Goal: Information Seeking & Learning: Get advice/opinions

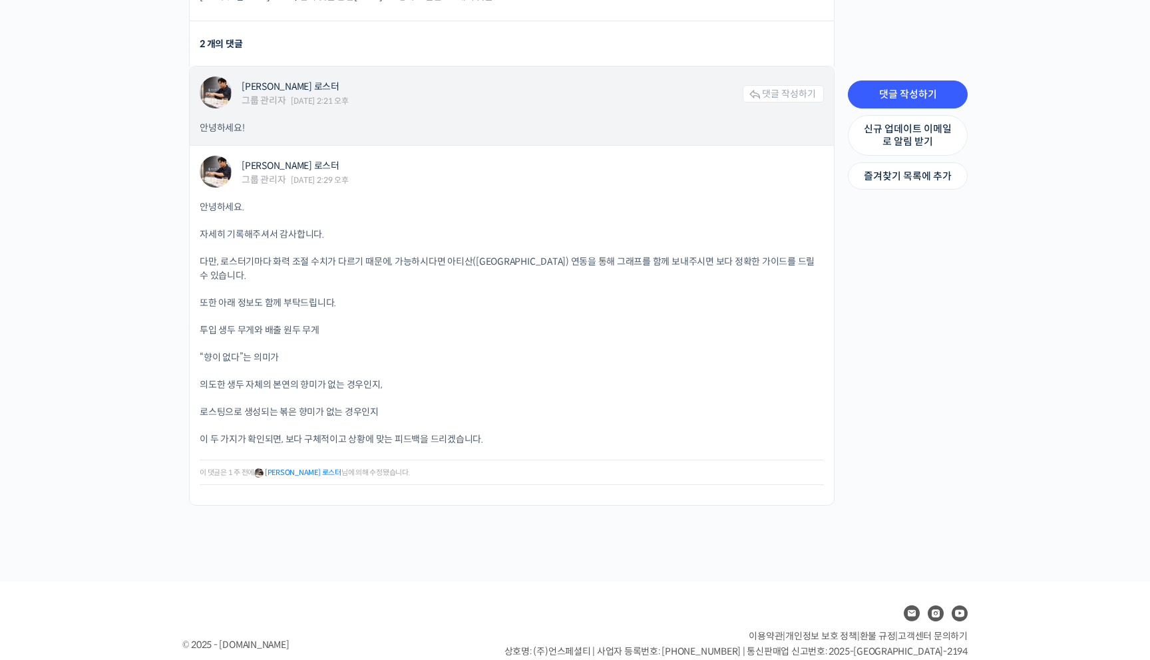
scroll to position [1651, 0]
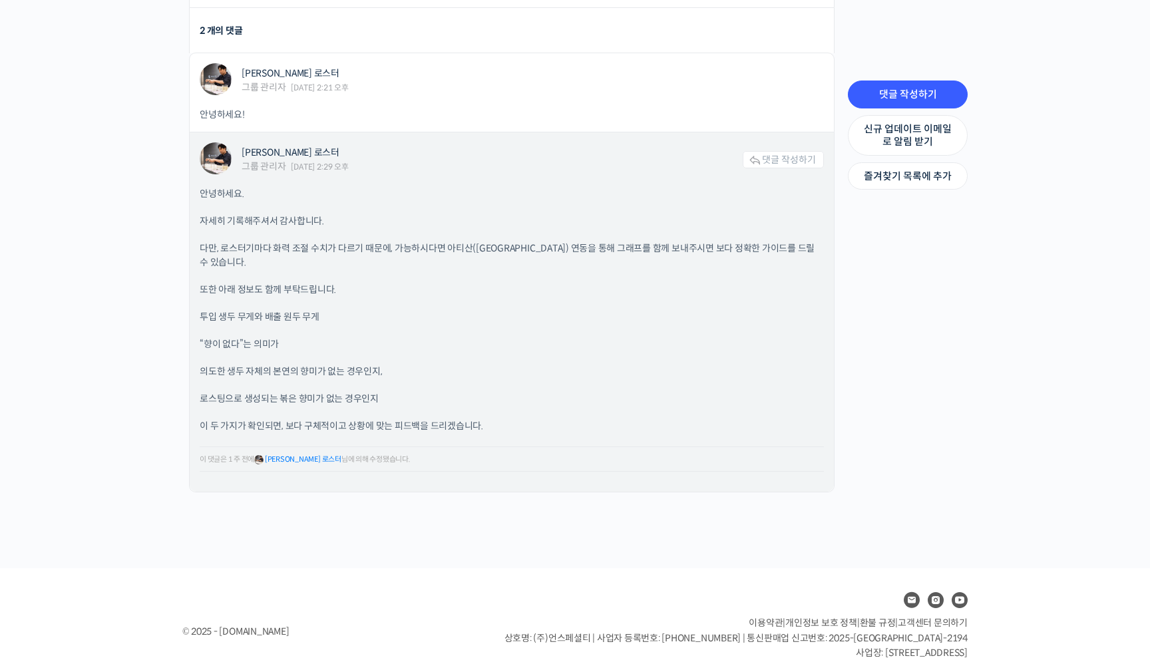
click at [420, 241] on p "다만, 로스터기마다 화력 조절 수치가 다르기 때문에, 가능하시다면 아티산(Artisan) 연동을 통해 그래프를 함께 보내주시면 보다 정확한 가…" at bounding box center [512, 255] width 624 height 28
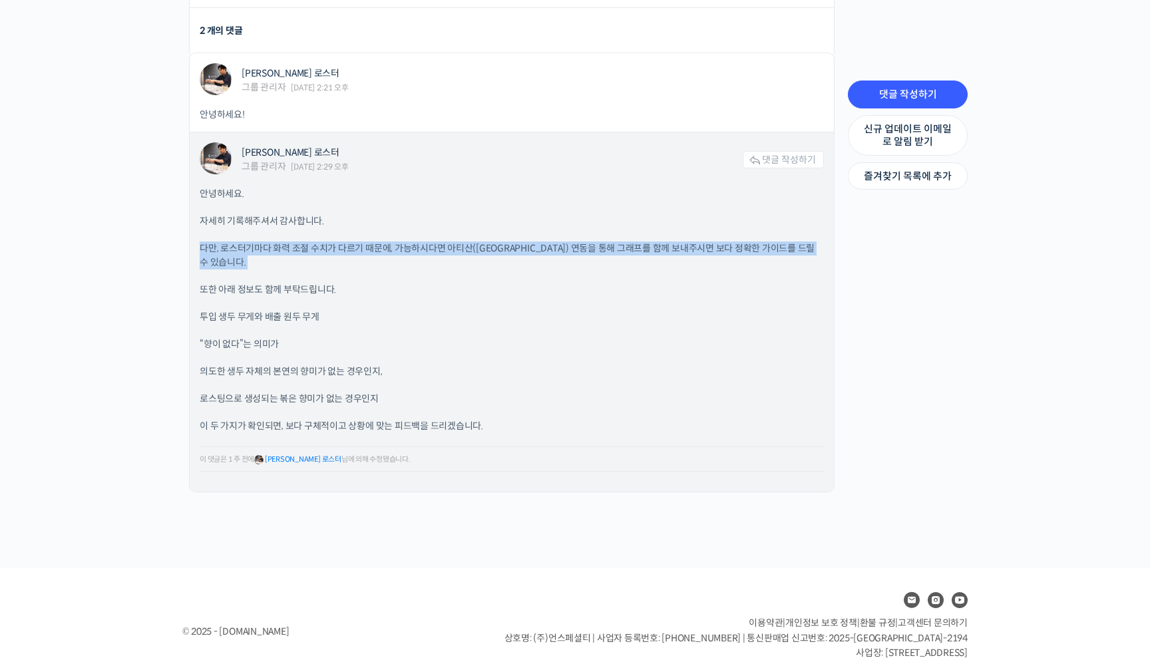
click at [285, 283] on p "또한 아래 정보도 함께 부탁드립니다." at bounding box center [512, 290] width 624 height 14
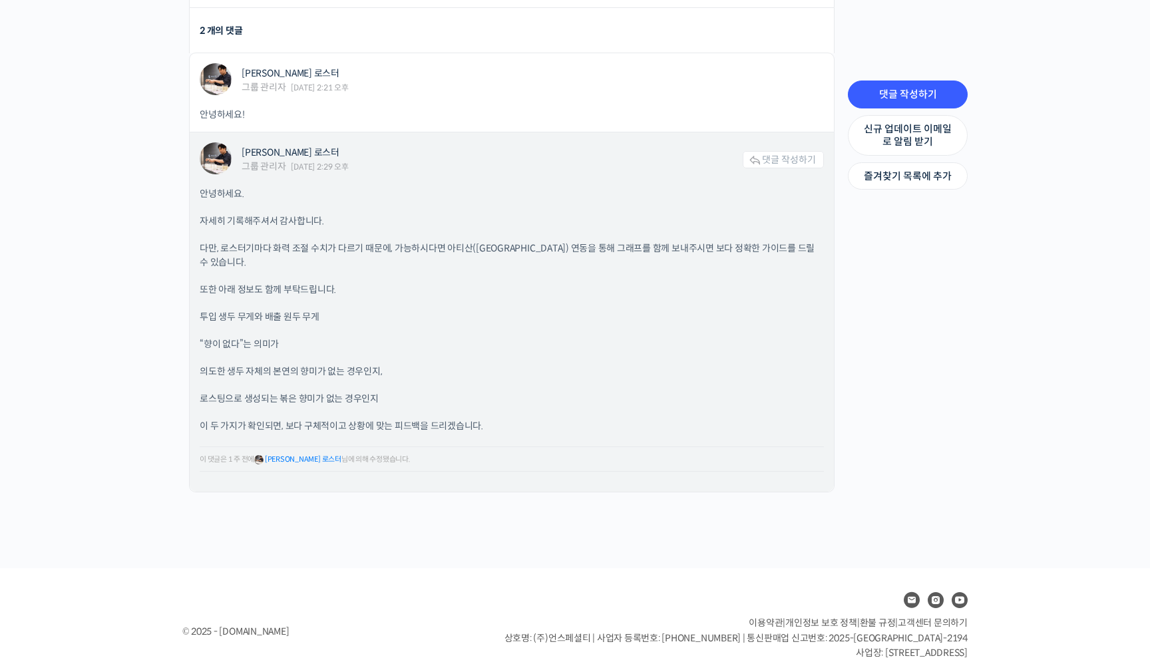
click at [285, 283] on p "또한 아래 정보도 함께 부탁드립니다." at bounding box center [512, 290] width 624 height 14
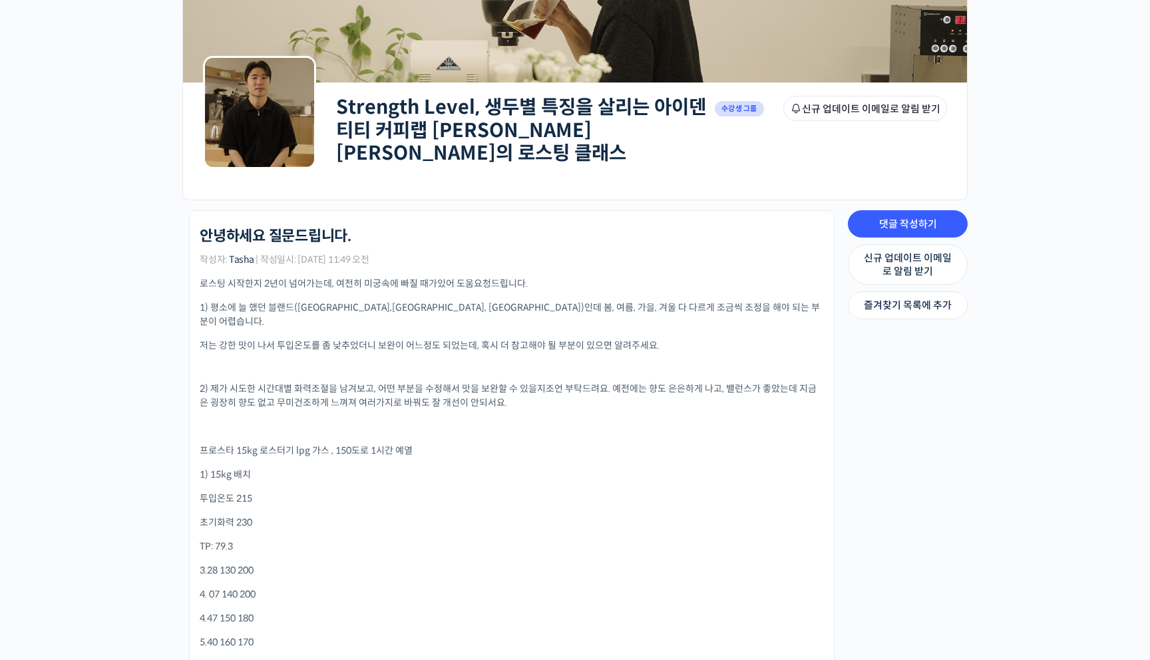
scroll to position [122, 0]
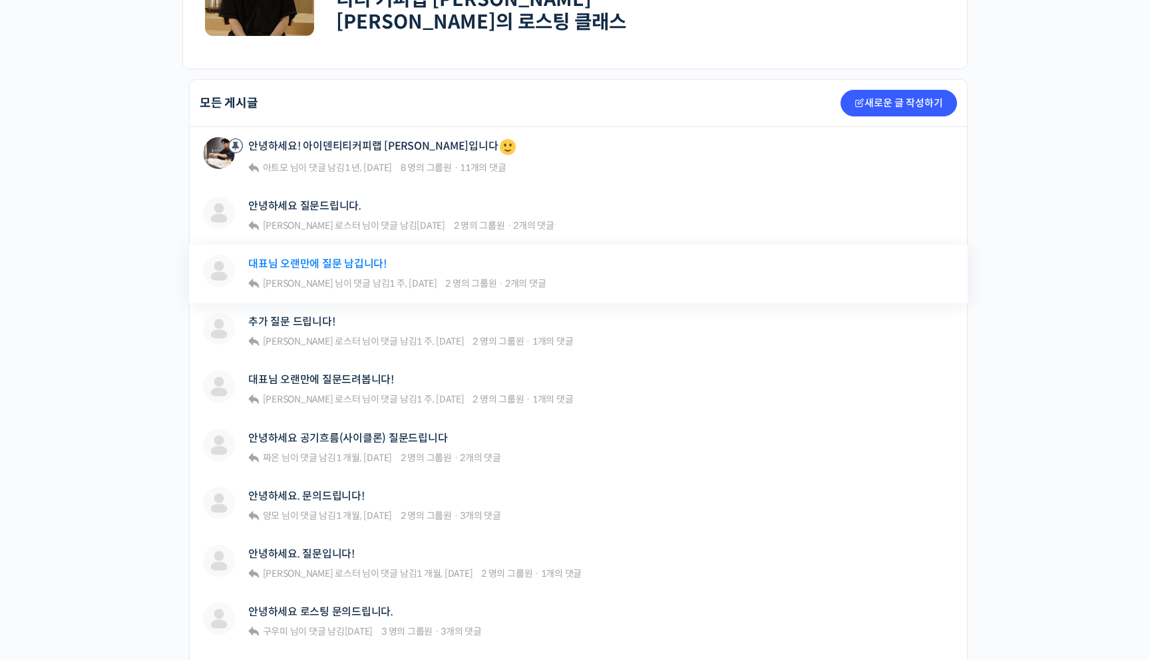
click at [325, 257] on link "대표님 오랜만에 질문 남깁니다!" at bounding box center [317, 263] width 138 height 13
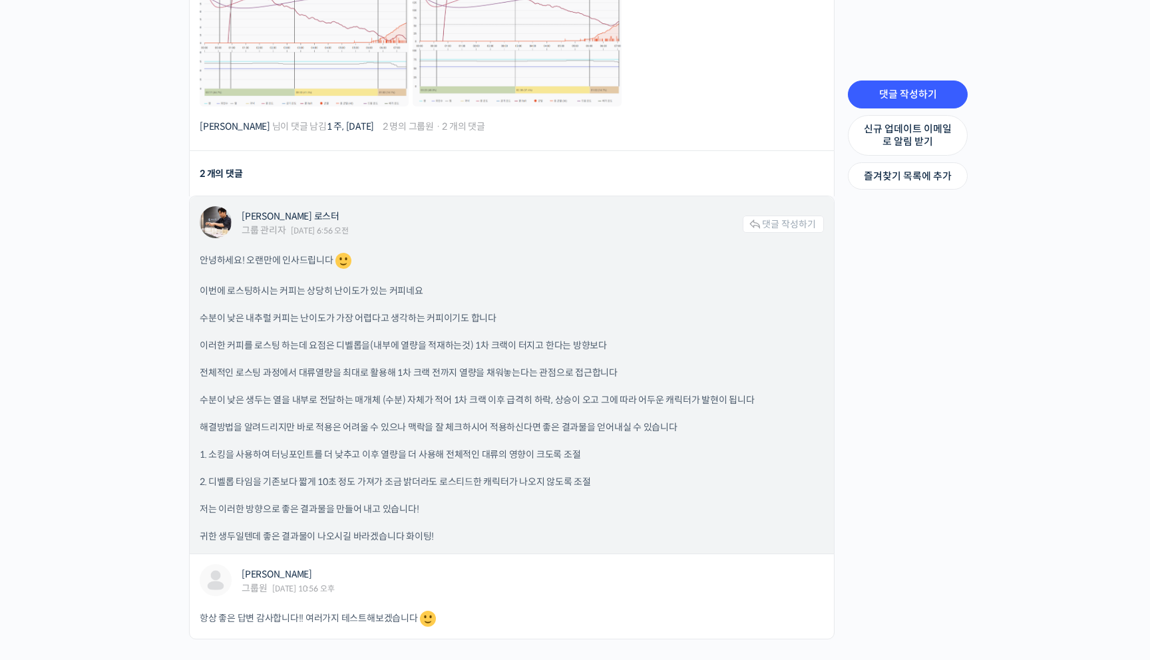
scroll to position [801, 0]
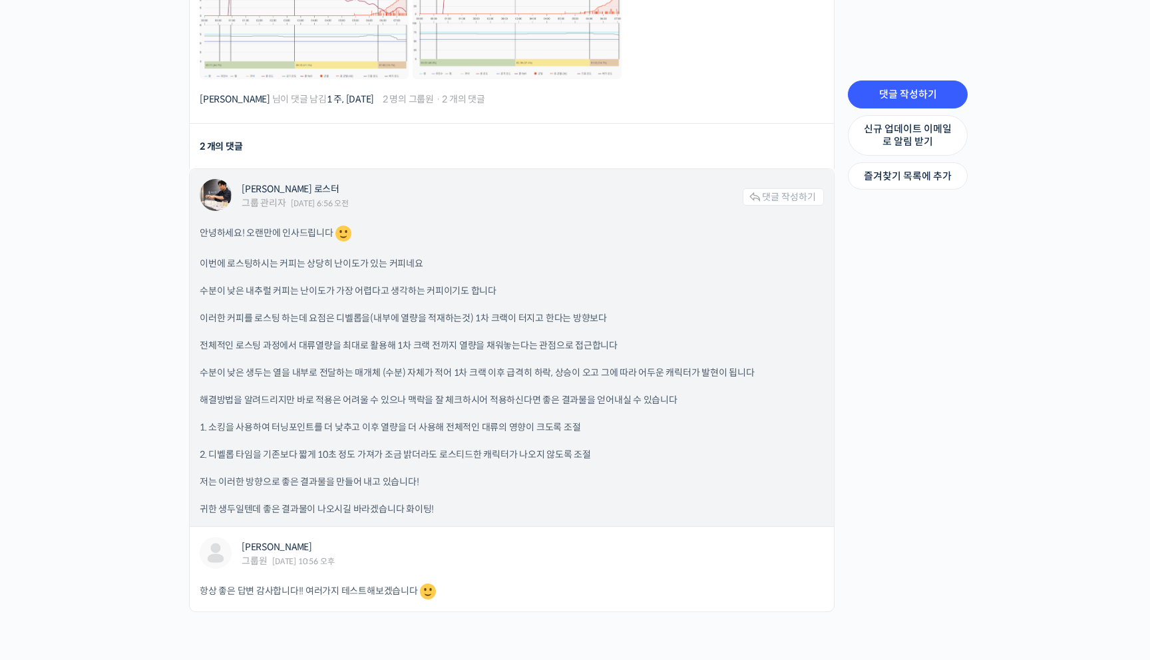
click at [289, 257] on p "이번에 로스팅하시는 커피는 상당히 난이도가 있는 커피네요" at bounding box center [512, 264] width 624 height 14
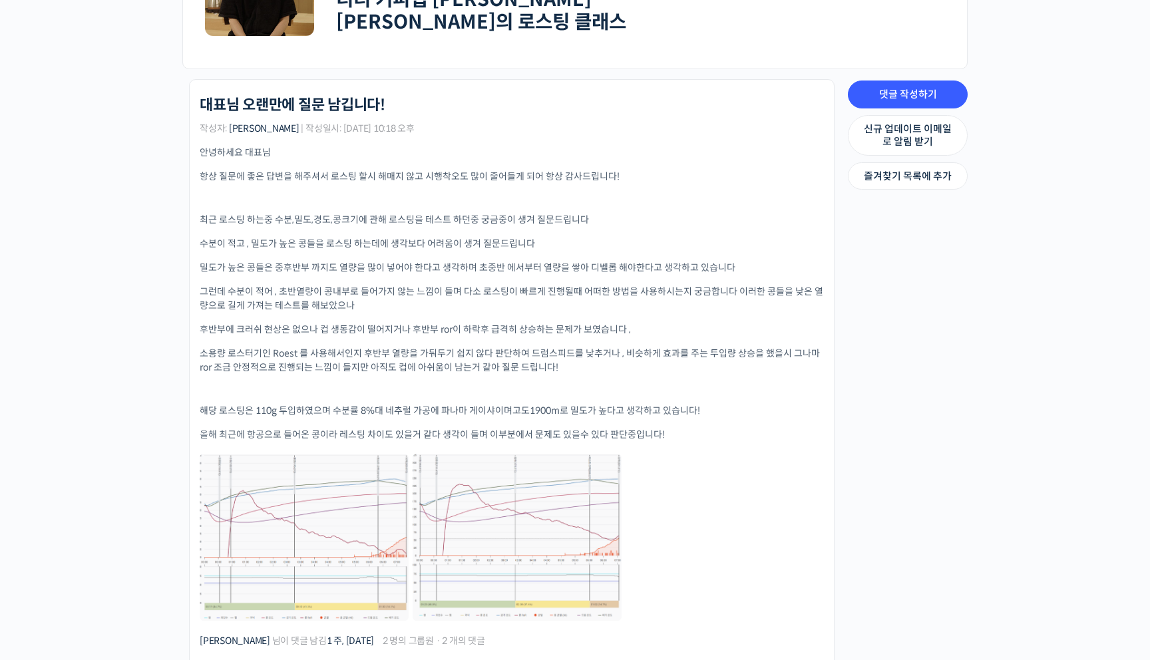
scroll to position [258, 0]
click at [299, 214] on p "최근 로스팅 하는중 수분,밀도,경도,콩크기에 관해 로스팅을 테스트 하던중 궁금중이 생겨 질문드립니다" at bounding box center [512, 221] width 624 height 14
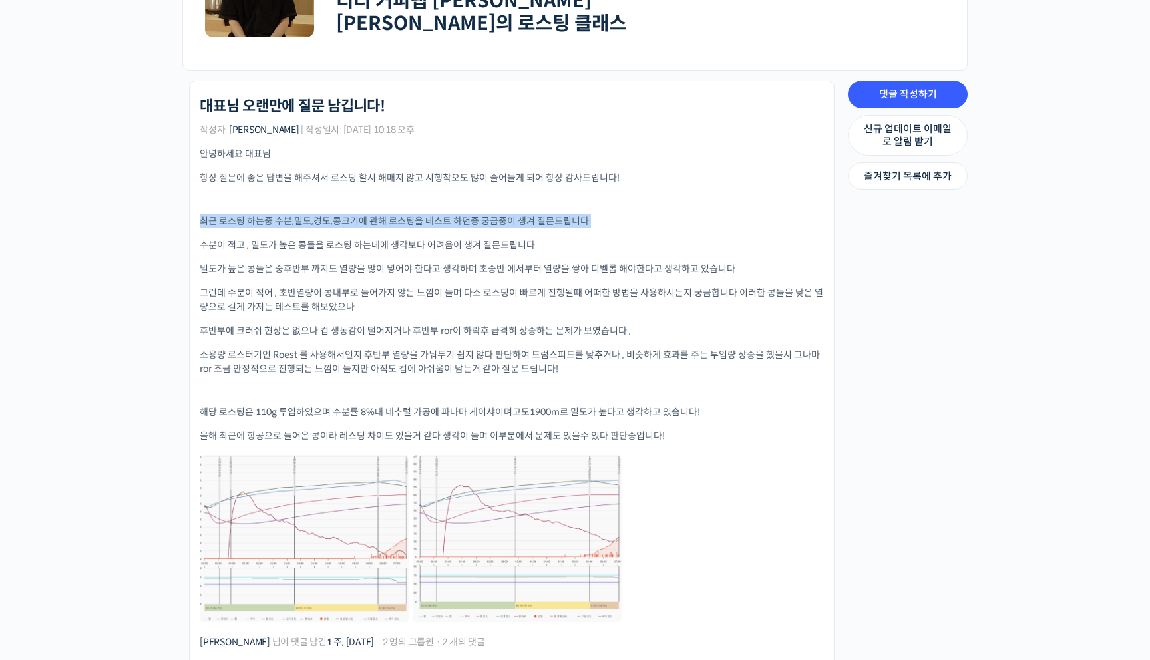
click at [299, 214] on p "최근 로스팅 하는중 수분,밀도,경도,콩크기에 관해 로스팅을 테스트 하던중 궁금중이 생겨 질문드립니다" at bounding box center [512, 221] width 624 height 14
click at [321, 238] on p "수분이 적고 , 밀도가 높은 콩들을 로스팅 하는데에 생각보다 어려움이 생겨 질문드립니다" at bounding box center [512, 245] width 624 height 14
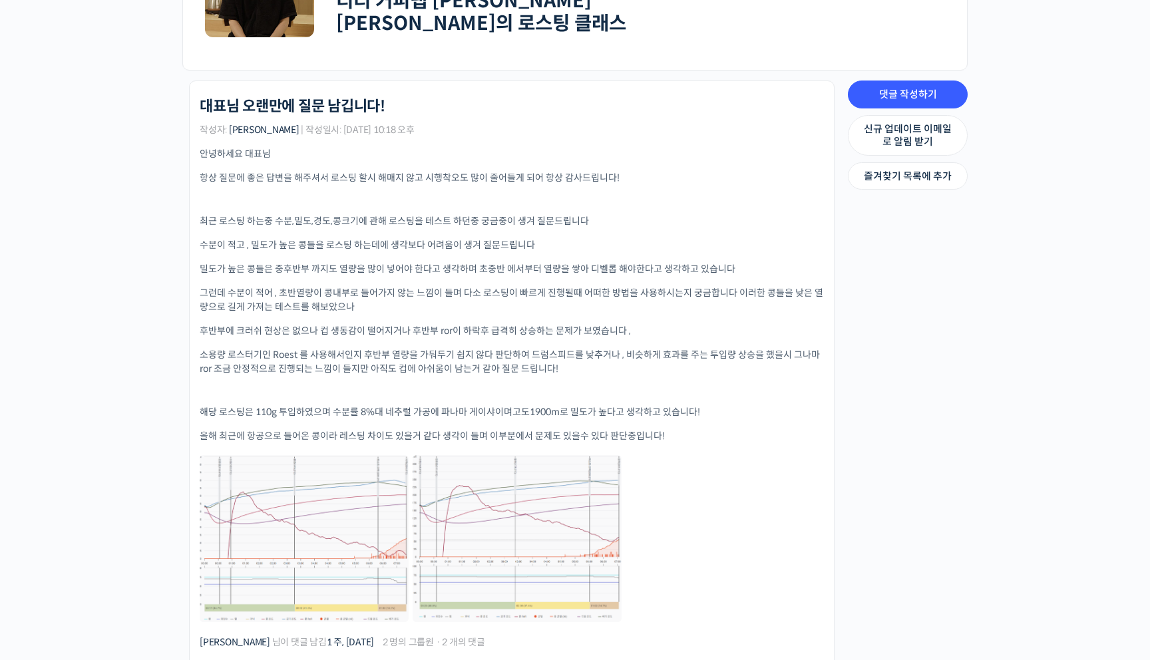
click at [321, 238] on p "수분이 적고 , 밀도가 높은 콩들을 로스팅 하는데에 생각보다 어려움이 생겨 질문드립니다" at bounding box center [512, 245] width 624 height 14
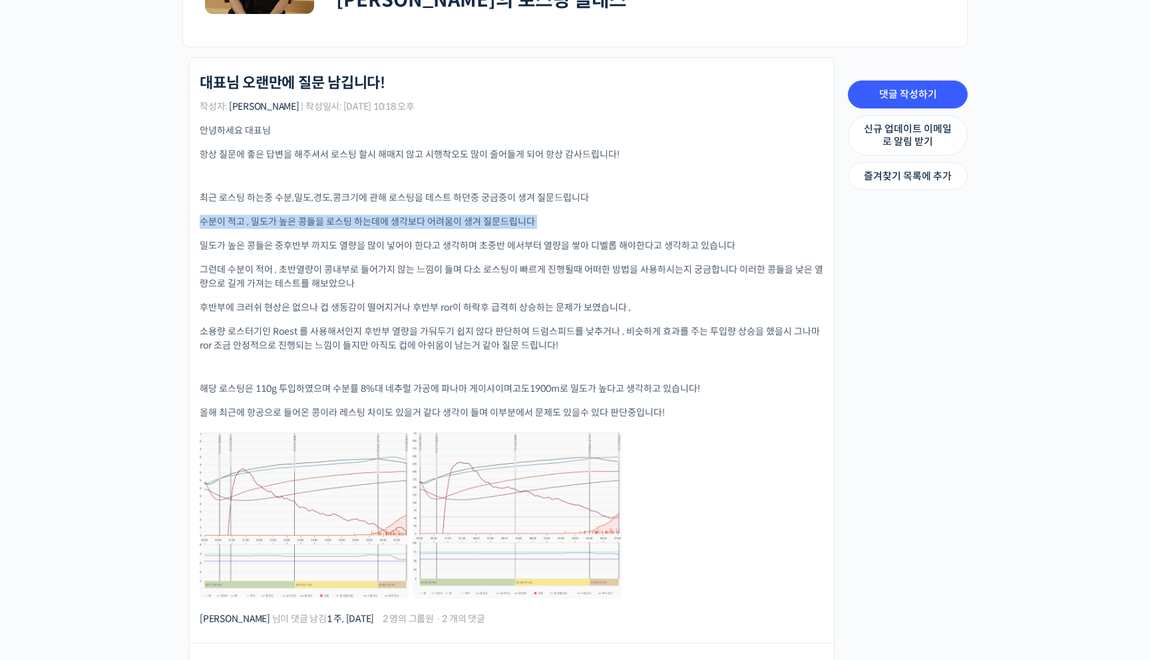
scroll to position [288, 0]
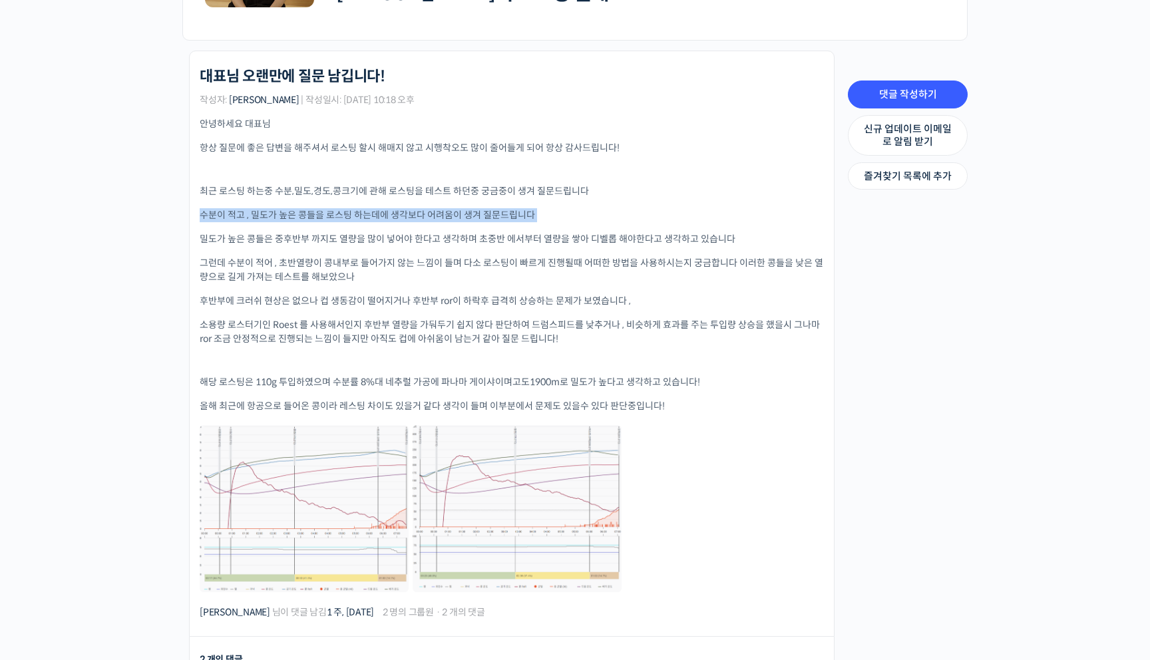
click at [317, 232] on p "밀도가 높은 콩들은 중후반부 까지도 열량을 많이 넣어야 한다고 생각하며 초중반 에서부터 열량을 쌓아 디벨롭 해야한다고 생각하고 있습니다" at bounding box center [512, 239] width 624 height 14
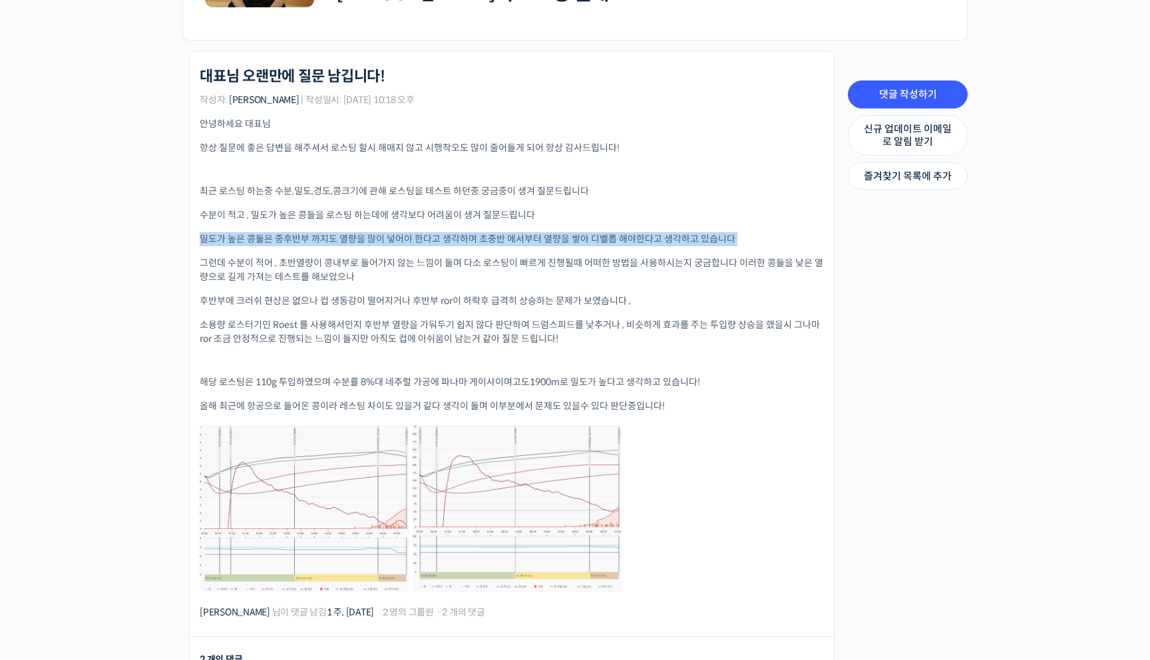
click at [317, 232] on p "밀도가 높은 콩들은 중후반부 까지도 열량을 많이 넣어야 한다고 생각하며 초중반 에서부터 열량을 쌓아 디벨롭 해야한다고 생각하고 있습니다" at bounding box center [512, 239] width 624 height 14
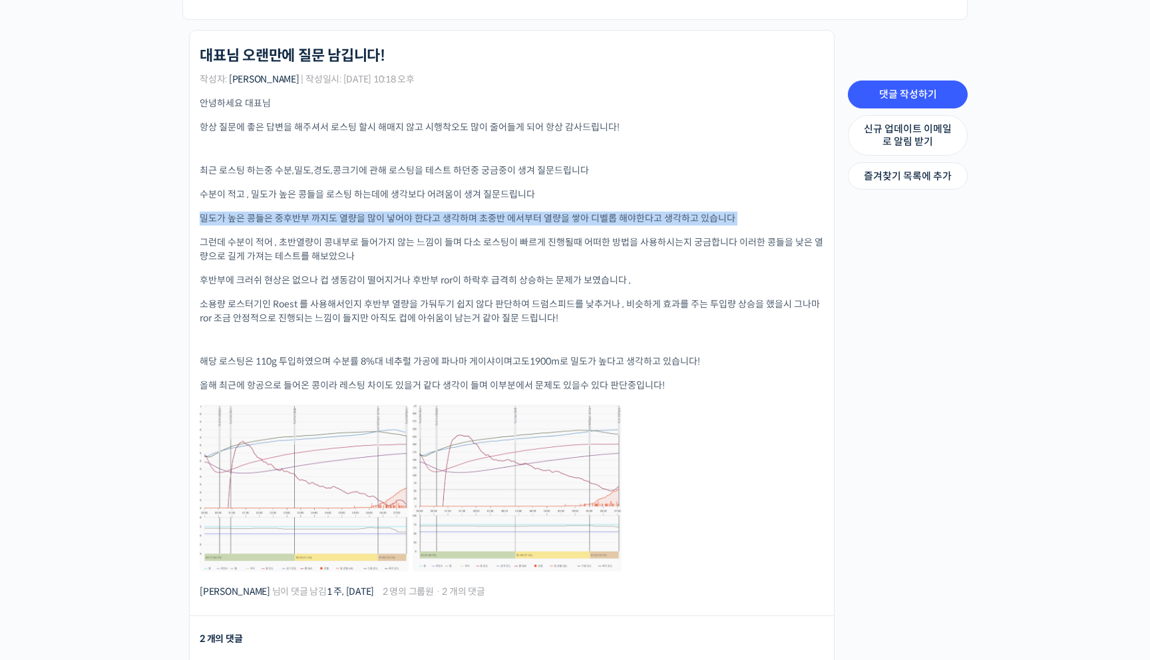
scroll to position [311, 0]
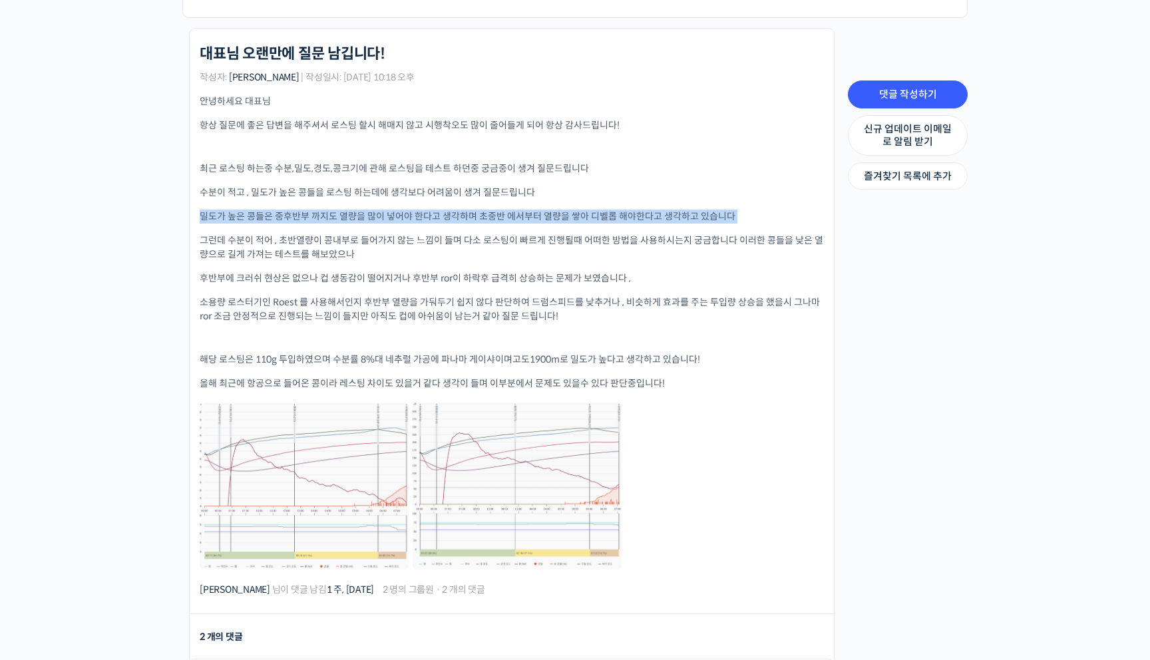
click at [356, 235] on p "그런데 수분이 적어 , 초반열량이 콩내부로 들어가지 않는 느낌이 들며 다소 로스팅이 빠르게 진행될때 어떠한 방법을 사용하시는지 궁금합니다 이러…" at bounding box center [512, 248] width 624 height 28
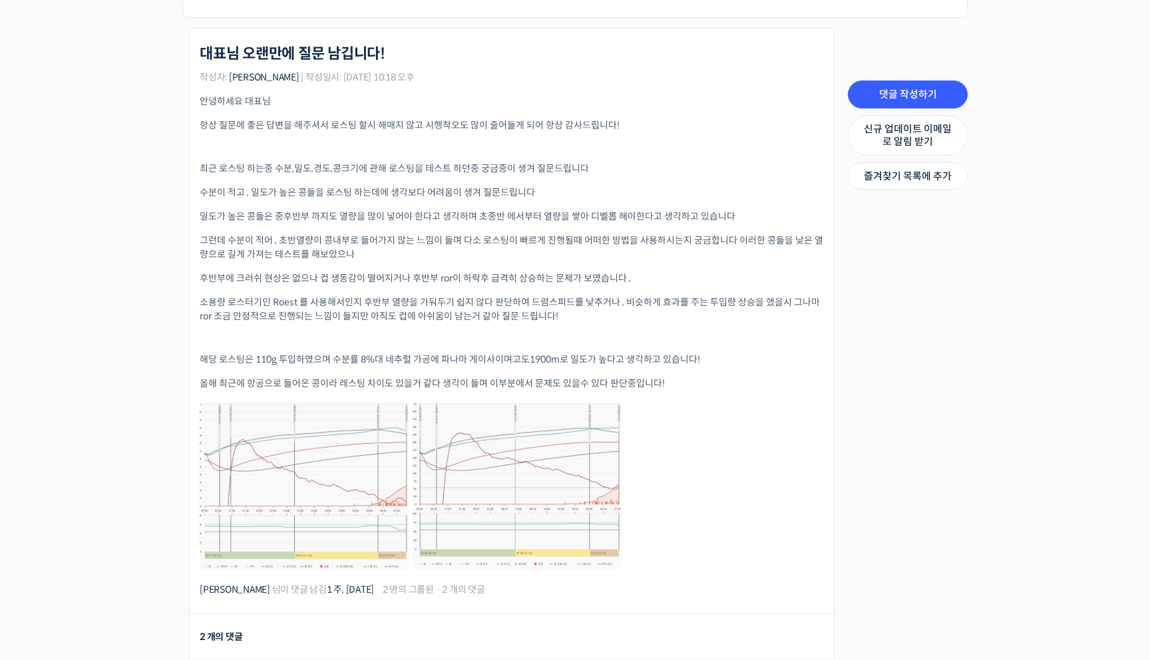
click at [356, 235] on p "그런데 수분이 적어 , 초반열량이 콩내부로 들어가지 않는 느낌이 들며 다소 로스팅이 빠르게 진행될때 어떠한 방법을 사용하시는지 궁금합니다 이러…" at bounding box center [512, 248] width 624 height 28
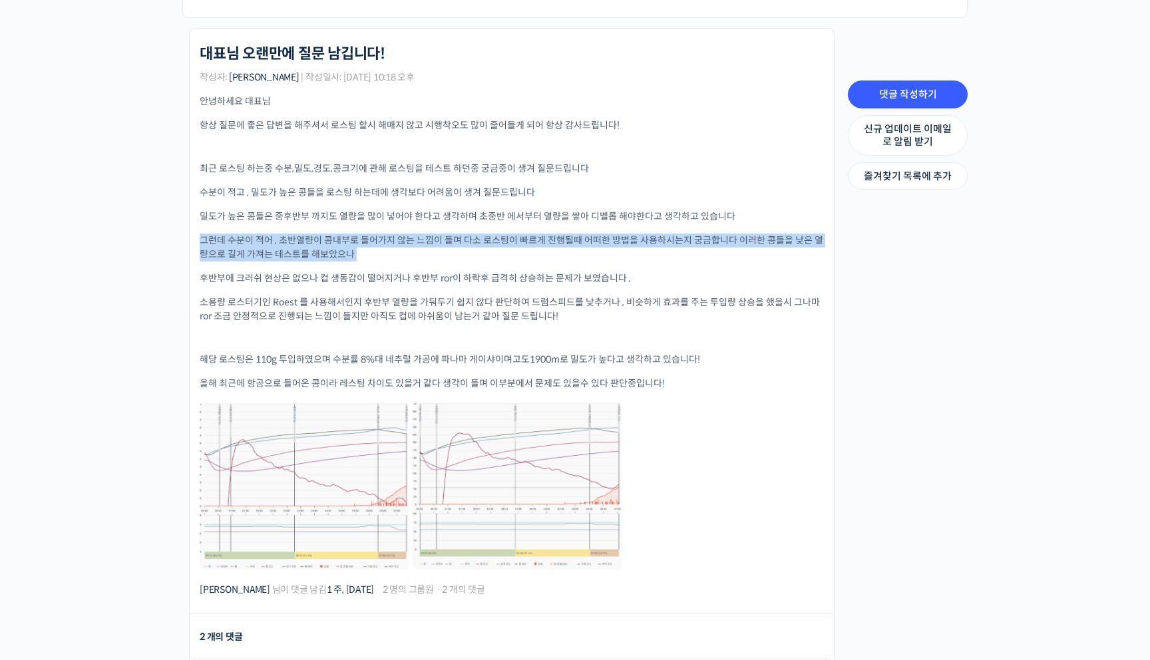
click at [331, 210] on p "밀도가 높은 콩들은 중후반부 까지도 열량을 많이 넣어야 한다고 생각하며 초중반 에서부터 열량을 쌓아 디벨롭 해야한다고 생각하고 있습니다" at bounding box center [512, 217] width 624 height 14
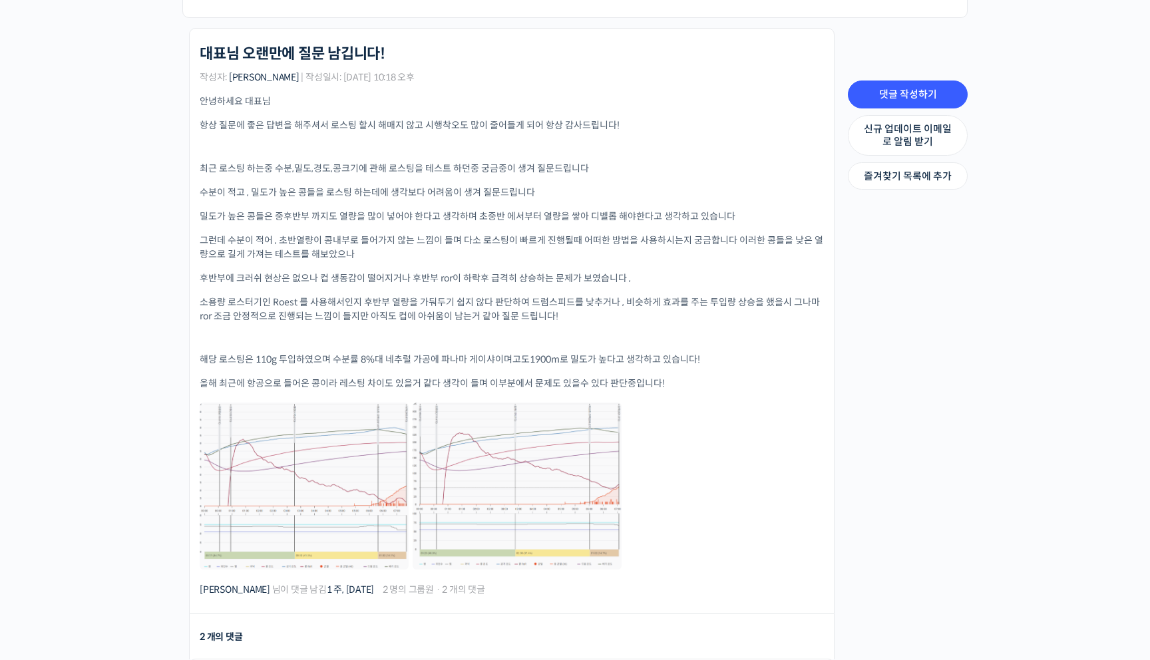
click at [331, 210] on p "밀도가 높은 콩들은 중후반부 까지도 열량을 많이 넣어야 한다고 생각하며 초중반 에서부터 열량을 쌓아 디벨롭 해야한다고 생각하고 있습니다" at bounding box center [512, 217] width 624 height 14
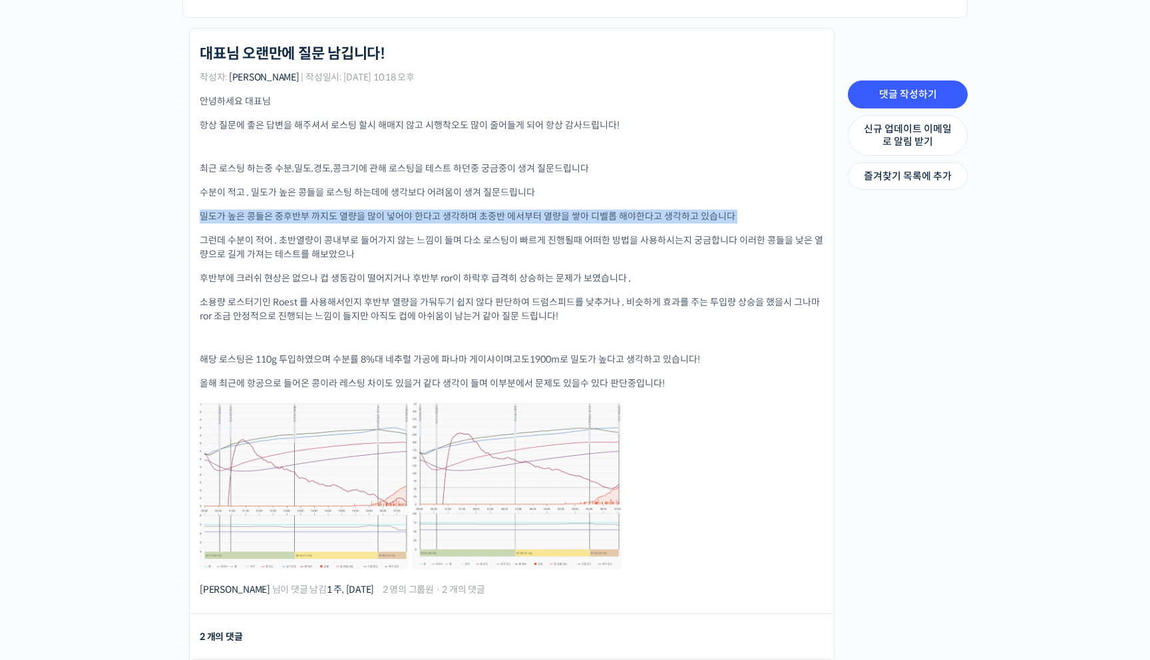
click at [346, 234] on p "그런데 수분이 적어 , 초반열량이 콩내부로 들어가지 않는 느낌이 들며 다소 로스팅이 빠르게 진행될때 어떠한 방법을 사용하시는지 궁금합니다 이러…" at bounding box center [512, 248] width 624 height 28
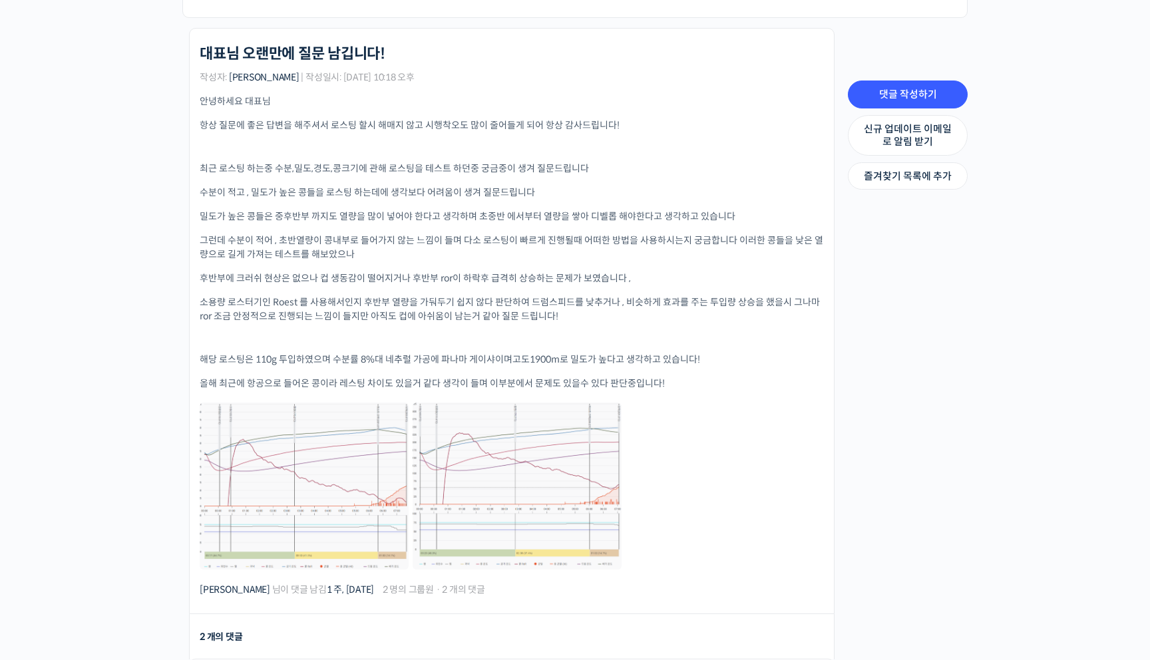
click at [346, 234] on p "그런데 수분이 적어 , 초반열량이 콩내부로 들어가지 않는 느낌이 들며 다소 로스팅이 빠르게 진행될때 어떠한 방법을 사용하시는지 궁금합니다 이러…" at bounding box center [512, 248] width 624 height 28
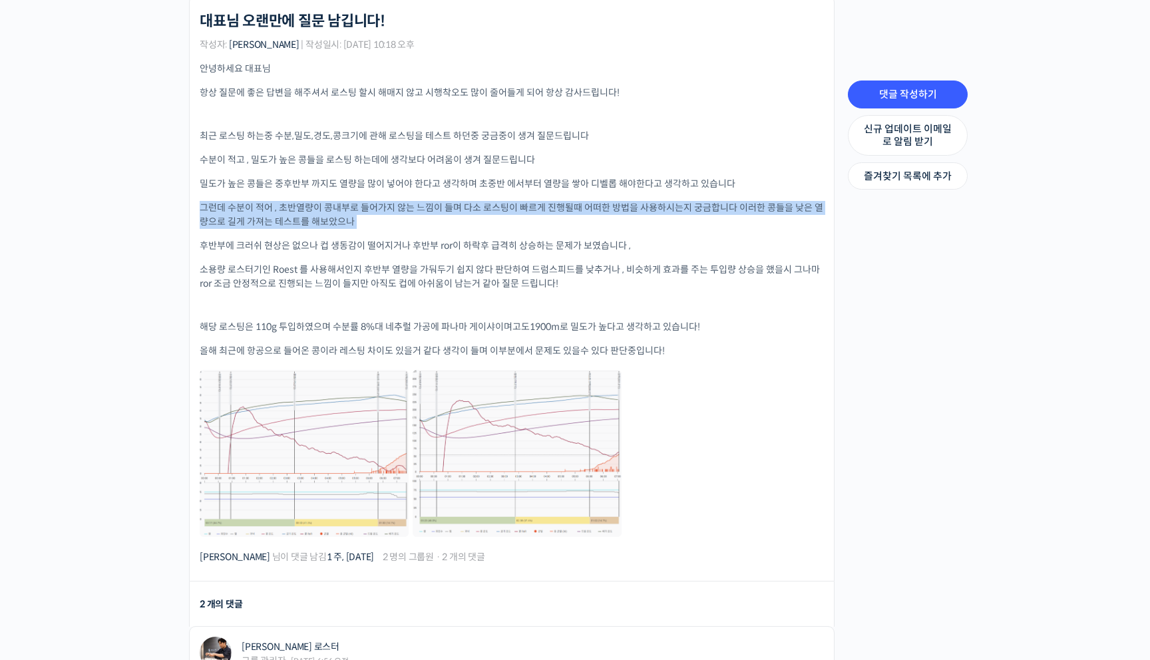
scroll to position [351, 0]
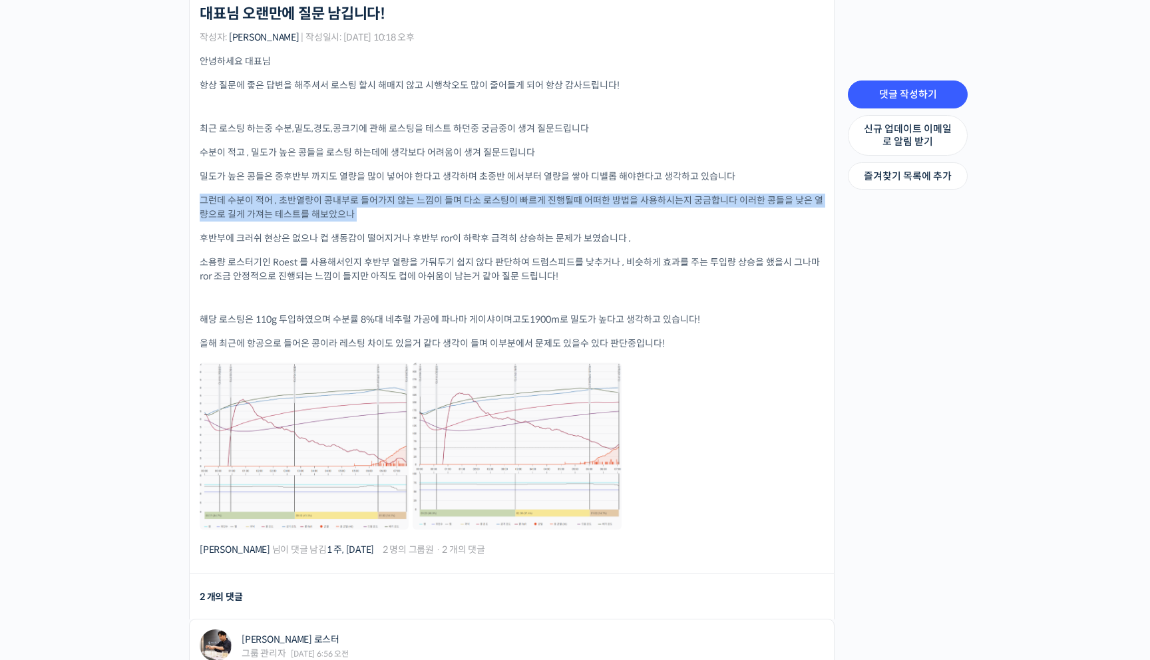
click at [362, 232] on p "후반부에 크러쉬 현상은 없으나 컵 생동감이 떨어지거나 후반부 ror이 하락후 급격히 상승하는 문제가 보였습니다 ," at bounding box center [512, 239] width 624 height 14
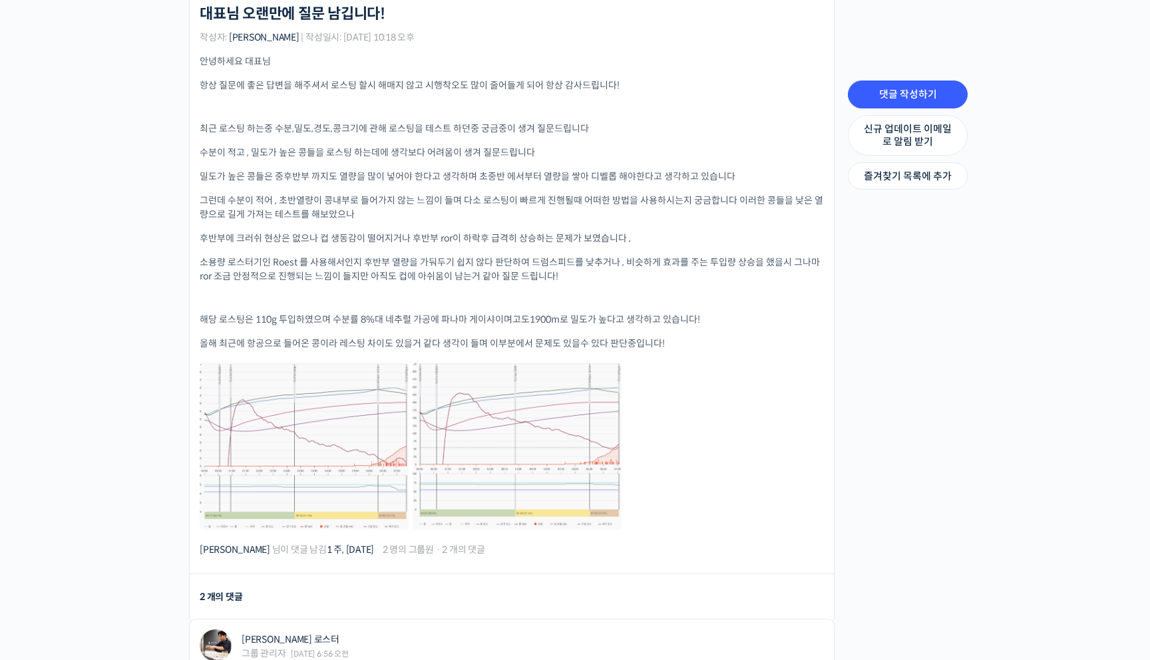
click at [362, 232] on p "후반부에 크러쉬 현상은 없으나 컵 생동감이 떨어지거나 후반부 ror이 하락후 급격히 상승하는 문제가 보였습니다 ," at bounding box center [512, 239] width 624 height 14
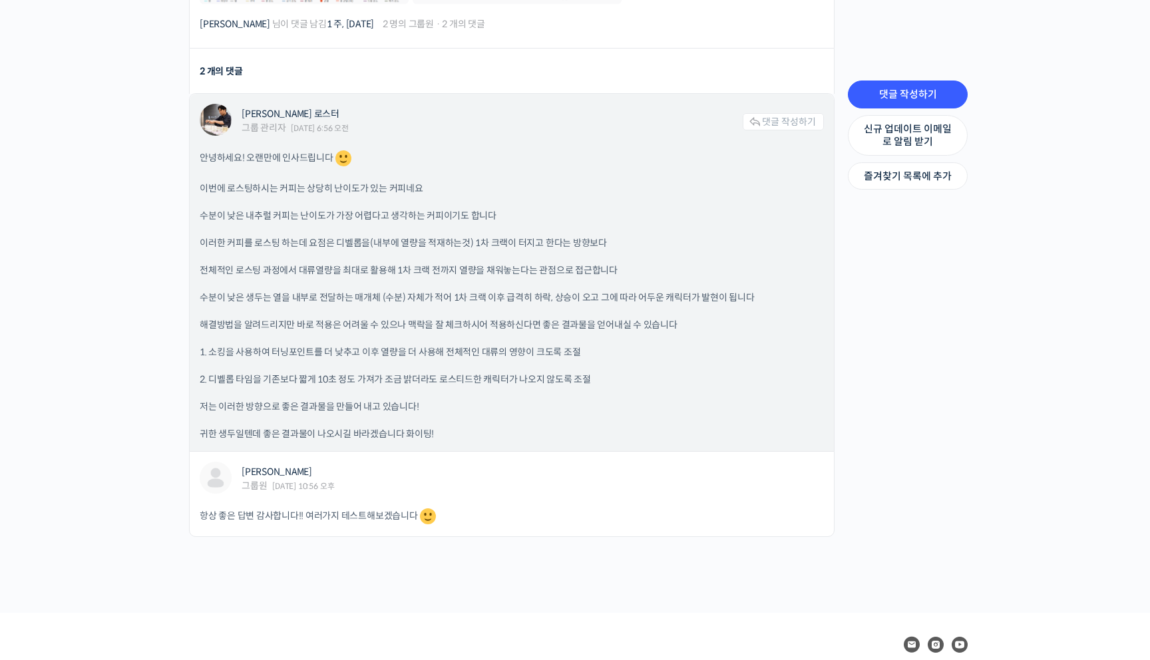
scroll to position [879, 0]
click at [371, 206] on p "수분이 낮은 내추럴 커피는 난이도가 가장 어렵다고 생각하는 커피이기도 합니다" at bounding box center [512, 213] width 624 height 14
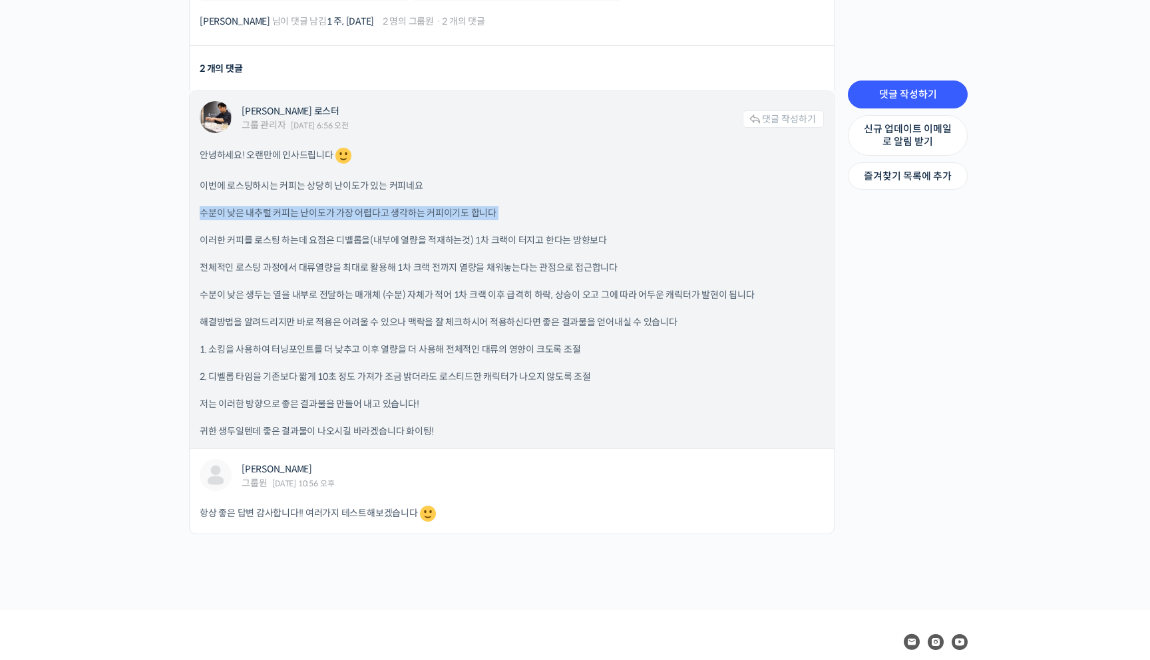
click at [371, 206] on p "수분이 낮은 내추럴 커피는 난이도가 가장 어렵다고 생각하는 커피이기도 합니다" at bounding box center [512, 213] width 624 height 14
